Goal: Use online tool/utility: Utilize a website feature to perform a specific function

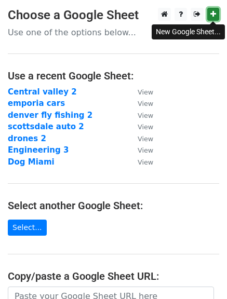
click at [213, 10] on link at bounding box center [213, 14] width 12 height 13
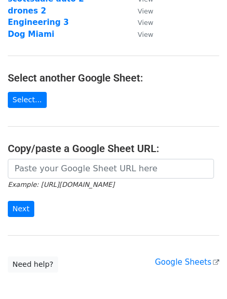
scroll to position [130, 0]
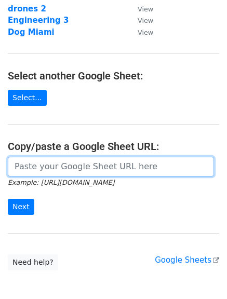
click at [124, 166] on input "url" at bounding box center [111, 167] width 206 height 20
paste input "https://docs.google.com/spreadsheets/d/1TxwvJgvQ5-N2vtZ6DtnG4WcVkasDWUyi6BkTxo0…"
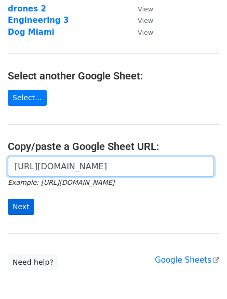
type input "https://docs.google.com/spreadsheets/d/1TxwvJgvQ5-N2vtZ6DtnG4WcVkasDWUyi6BkTxo0…"
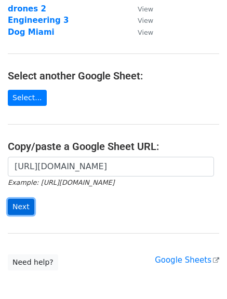
scroll to position [0, 0]
click at [19, 206] on input "Next" at bounding box center [21, 207] width 26 height 16
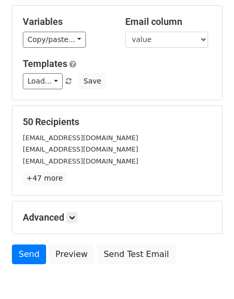
scroll to position [60, 0]
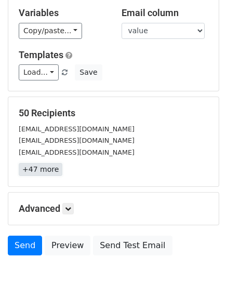
click at [38, 168] on link "+47 more" at bounding box center [41, 169] width 44 height 13
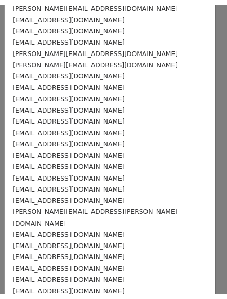
scroll to position [378, 0]
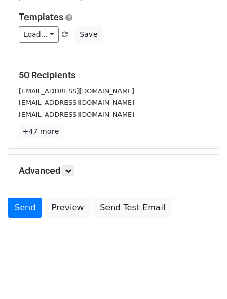
scroll to position [104, 0]
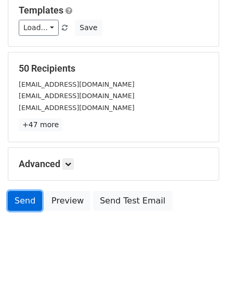
click at [17, 199] on link "Send" at bounding box center [25, 201] width 34 height 20
